Goal: Navigation & Orientation: Find specific page/section

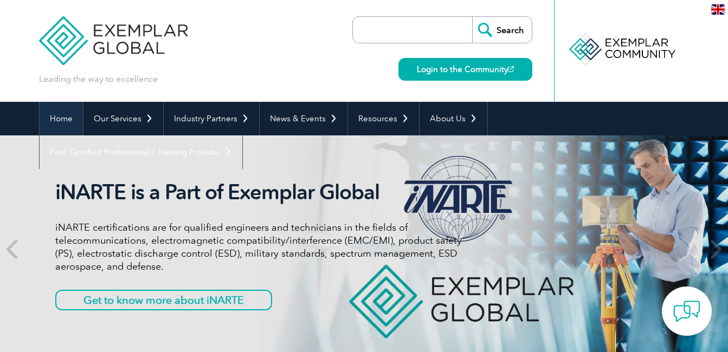
click at [54, 119] on link "Home" at bounding box center [61, 119] width 43 height 34
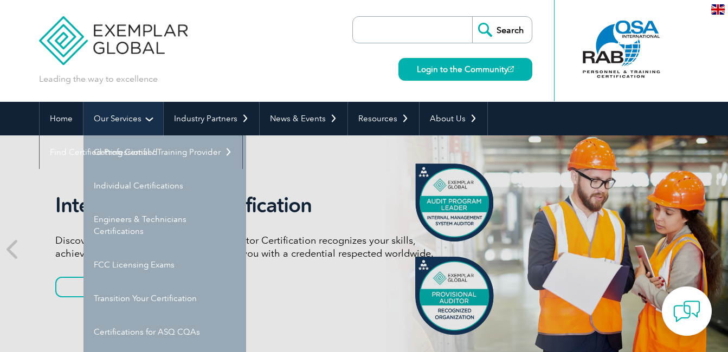
click at [125, 123] on link "Our Services" at bounding box center [124, 119] width 80 height 34
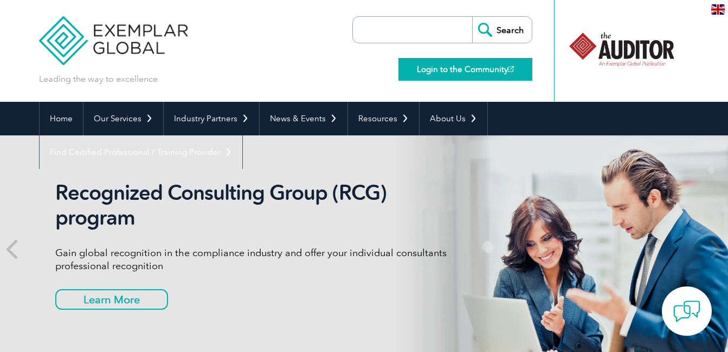
click at [486, 73] on link "Login to the Community" at bounding box center [466, 69] width 134 height 23
